Goal: Task Accomplishment & Management: Use online tool/utility

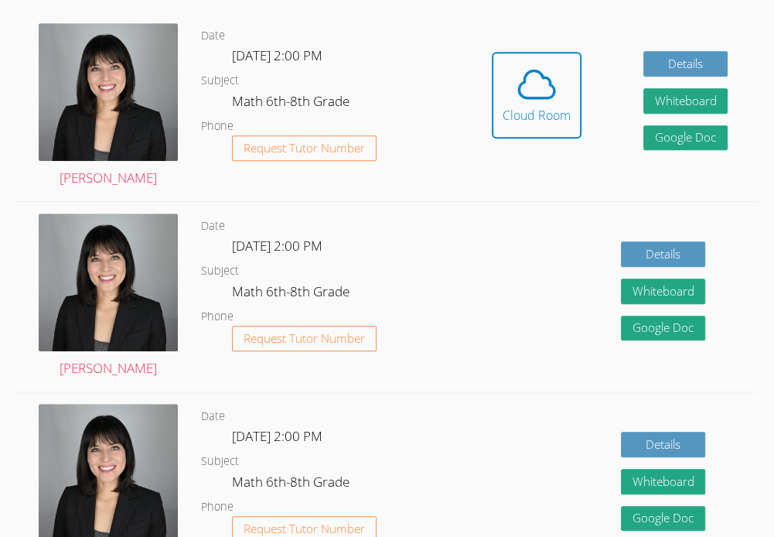
scroll to position [489, 0]
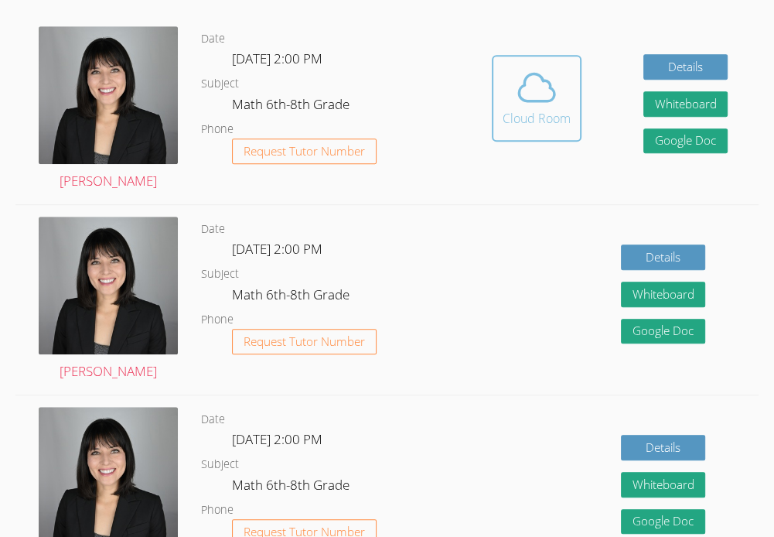
click at [544, 96] on icon at bounding box center [536, 87] width 43 height 43
click at [561, 102] on span at bounding box center [537, 87] width 68 height 43
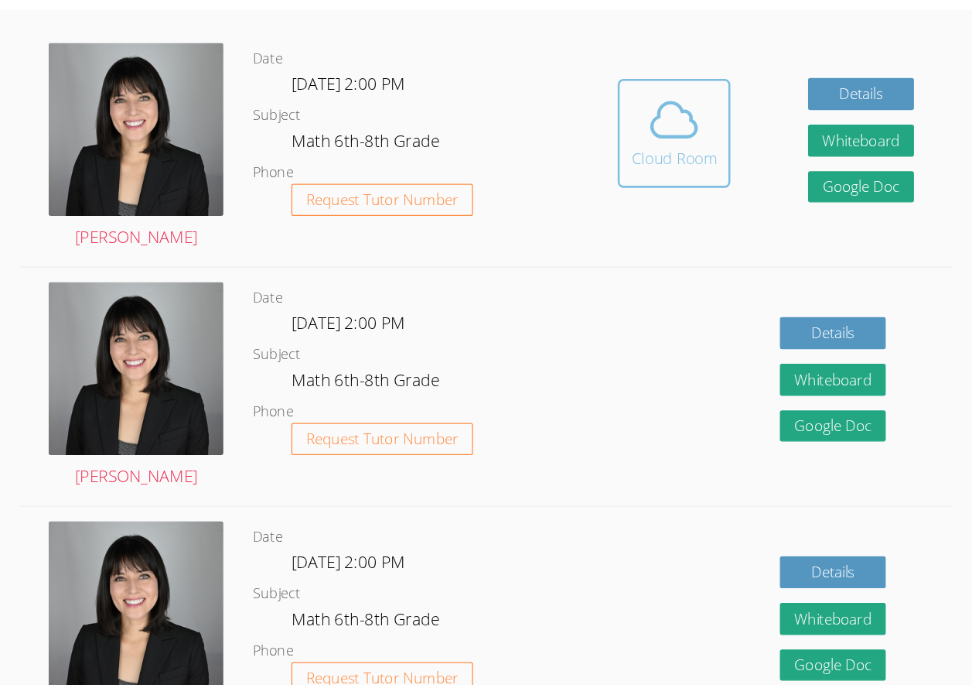
scroll to position [490, 0]
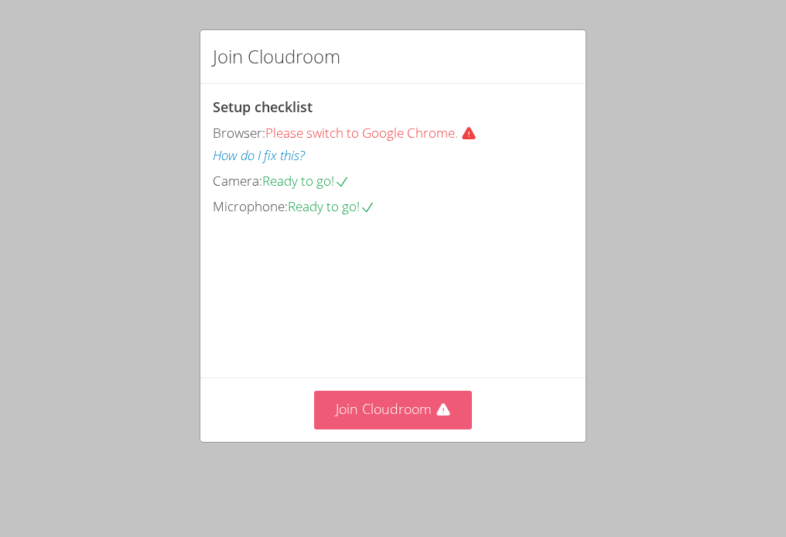
click at [405, 429] on button "Join Cloudroom" at bounding box center [393, 410] width 159 height 38
click at [399, 429] on button "Join Cloudroom" at bounding box center [393, 410] width 159 height 38
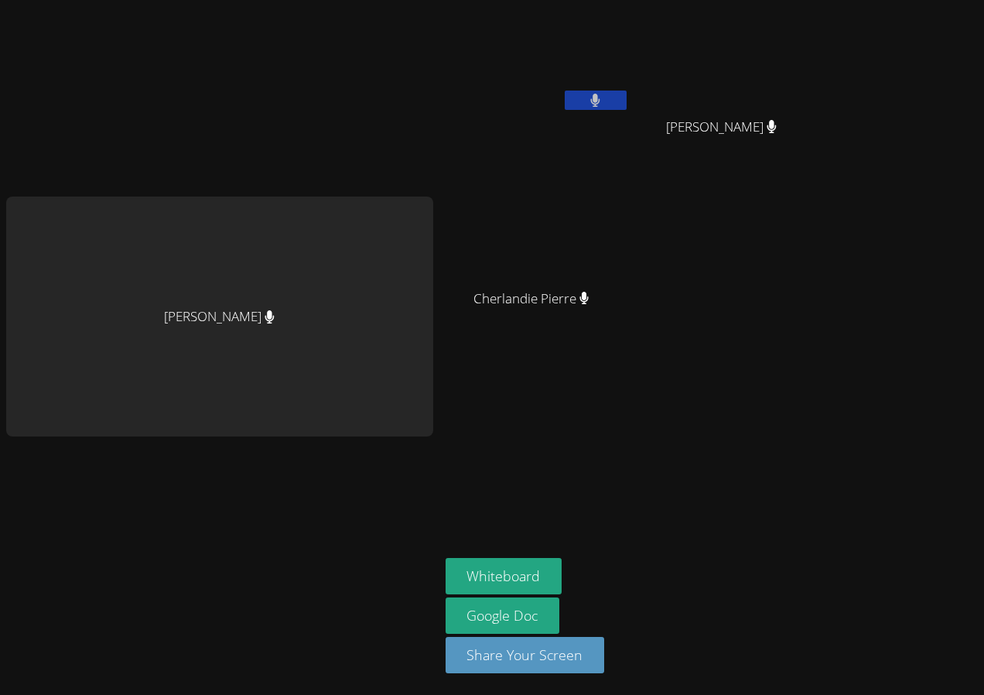
click at [783, 536] on aside "[PERSON_NAME] [PERSON_NAME] [PERSON_NAME] Cherlandie [PERSON_NAME] [PERSON_NAME…" at bounding box center [632, 347] width 387 height 695
click at [497, 536] on button "Whiteboard" at bounding box center [504, 576] width 117 height 36
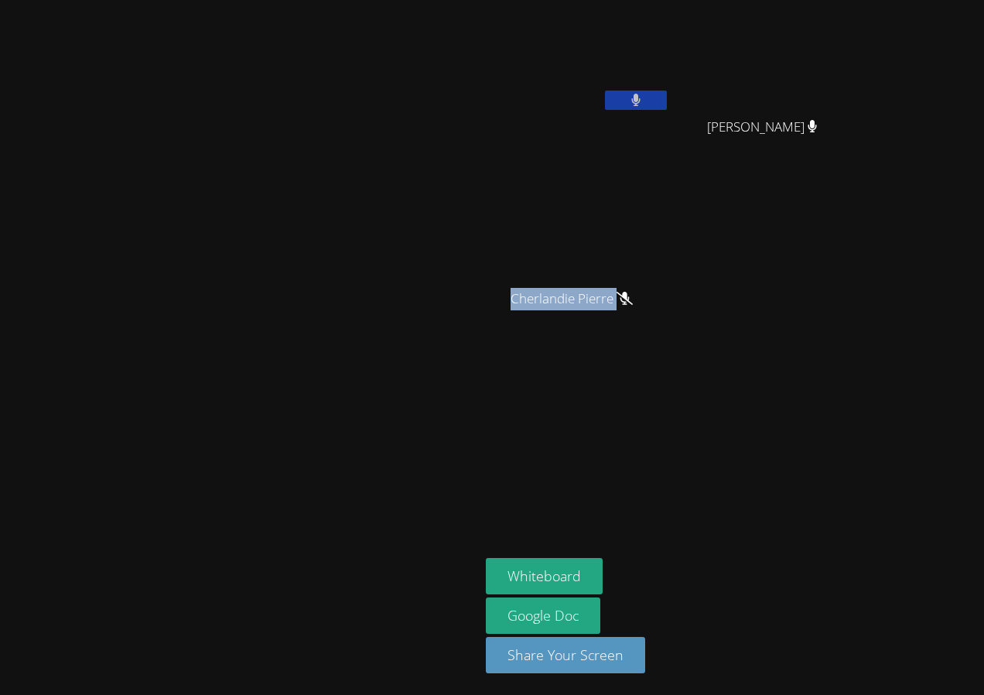
drag, startPoint x: 859, startPoint y: 292, endPoint x: 637, endPoint y: 249, distance: 226.2
click at [637, 249] on div "[PERSON_NAME] [PERSON_NAME] [PERSON_NAME] Cherlandie [PERSON_NAME] [PERSON_NAME]" at bounding box center [673, 174] width 374 height 337
click at [785, 244] on html "[PERSON_NAME] [PERSON_NAME] [PERSON_NAME] [PERSON_NAME] Cherlandie [PERSON_NAME…" at bounding box center [492, 347] width 984 height 695
drag, startPoint x: 814, startPoint y: 135, endPoint x: 957, endPoint y: 417, distance: 316.5
click at [785, 417] on aside "[PERSON_NAME] [PERSON_NAME] [PERSON_NAME] Cherlandie [PERSON_NAME] [PERSON_NAME…" at bounding box center [673, 347] width 387 height 695
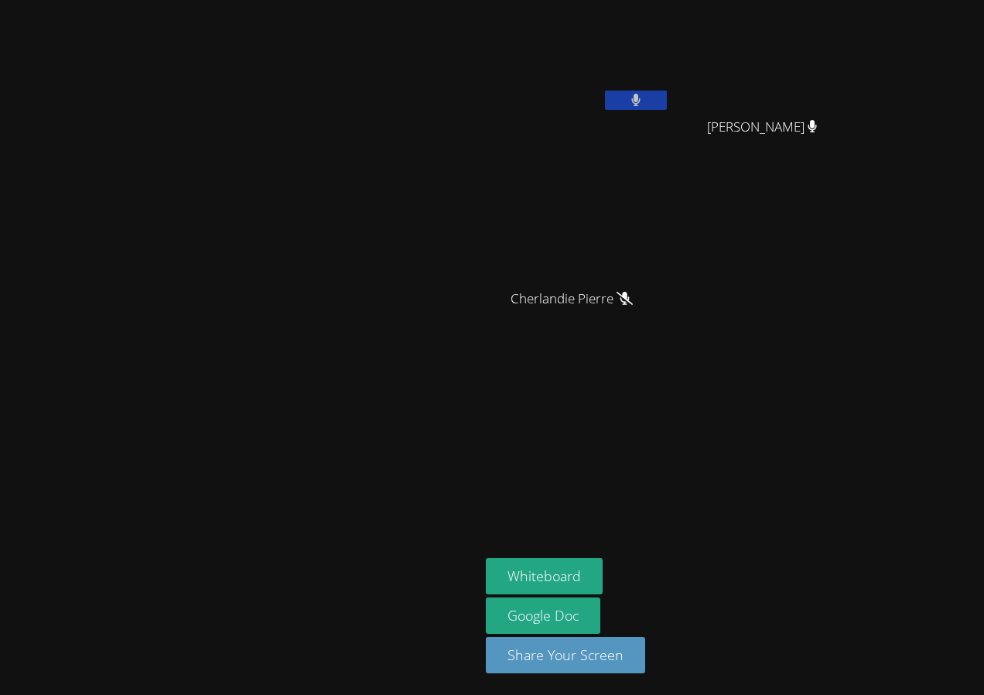
drag, startPoint x: 957, startPoint y: 417, endPoint x: 849, endPoint y: 436, distance: 109.1
click at [785, 436] on aside "[PERSON_NAME] [PERSON_NAME] [PERSON_NAME] Cherlandie [PERSON_NAME] [PERSON_NAME…" at bounding box center [673, 347] width 387 height 695
click at [670, 89] on video at bounding box center [578, 58] width 184 height 104
click at [667, 104] on button at bounding box center [636, 100] width 62 height 19
click at [667, 97] on button at bounding box center [636, 100] width 62 height 19
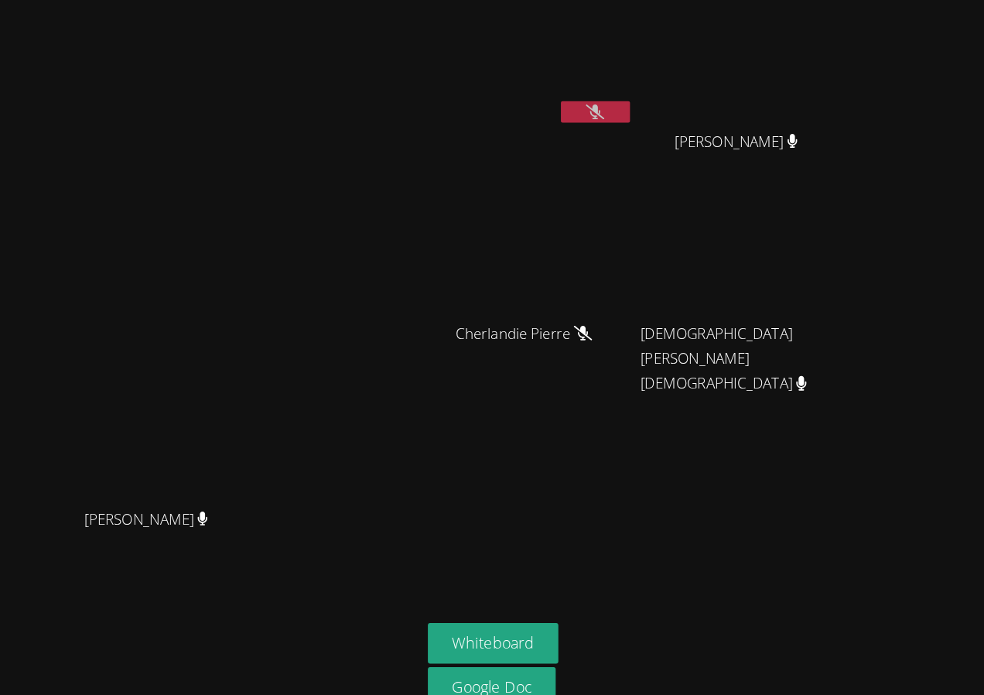
click at [667, 108] on button at bounding box center [636, 100] width 62 height 19
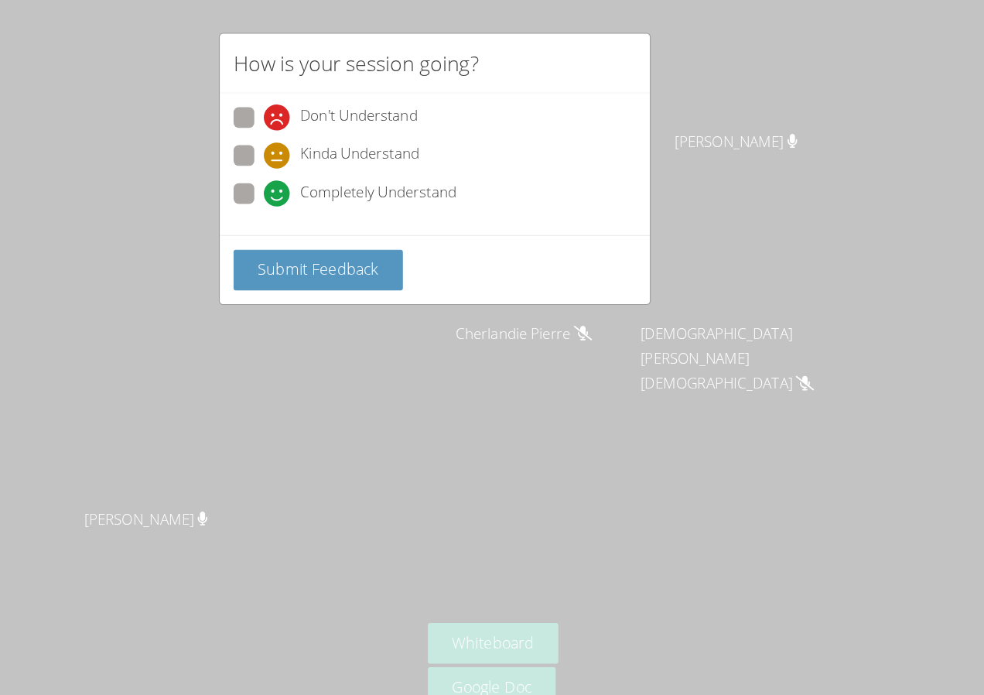
click at [416, 188] on div "Completely Understand" at bounding box center [492, 178] width 360 height 28
click at [419, 170] on span "Completely Understand" at bounding box center [441, 173] width 140 height 23
click at [352, 170] on input "Completely Understand" at bounding box center [345, 170] width 13 height 13
radio input "true"
click at [399, 217] on div "Submit Feedback" at bounding box center [491, 241] width 385 height 62
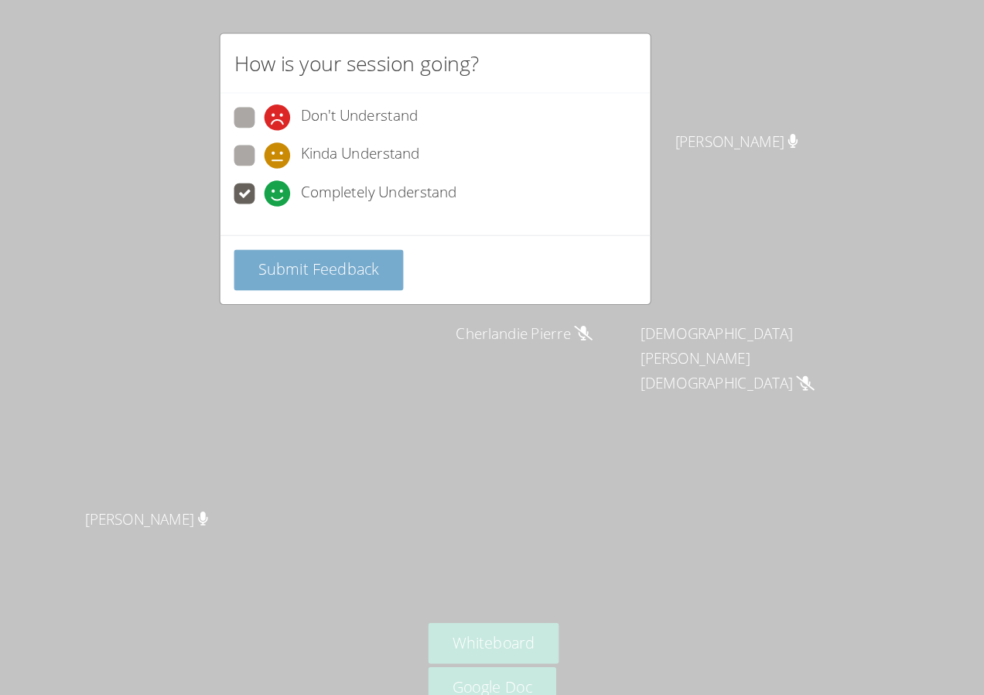
click at [400, 235] on span "Submit Feedback" at bounding box center [387, 240] width 108 height 19
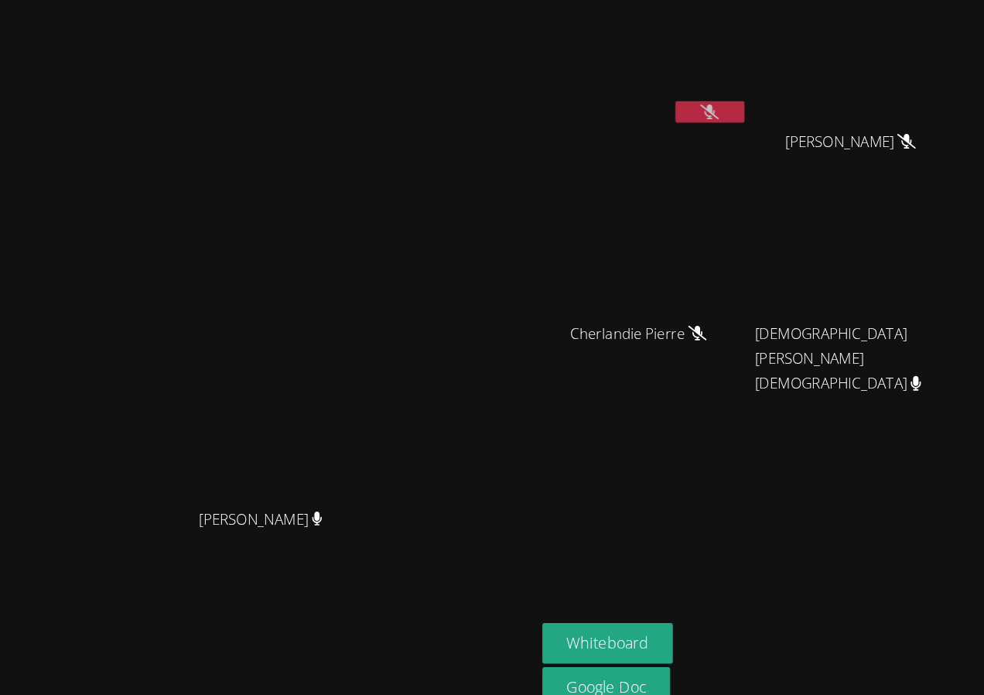
click at [667, 106] on button at bounding box center [636, 100] width 62 height 19
